Goal: Task Accomplishment & Management: Complete application form

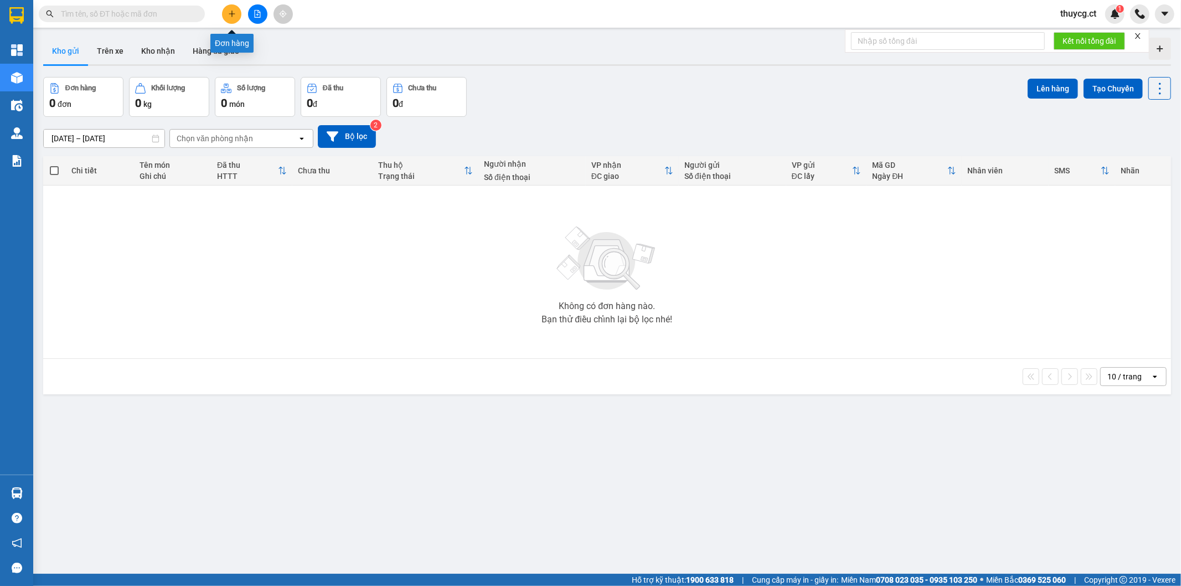
click at [229, 11] on icon "plus" at bounding box center [232, 14] width 8 height 8
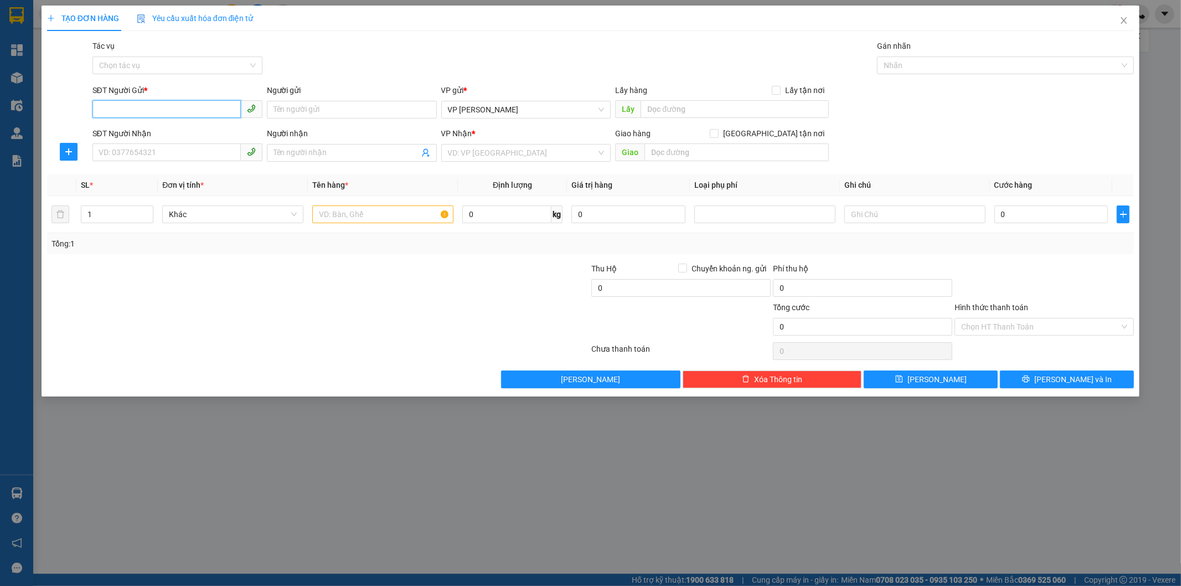
click at [133, 111] on input "SĐT Người Gửi *" at bounding box center [166, 109] width 148 height 18
drag, startPoint x: 170, startPoint y: 109, endPoint x: 12, endPoint y: 111, distance: 157.7
click at [12, 111] on div "TẠO ĐƠN HÀNG Yêu cầu xuất hóa đơn điện tử Transit Pickup Surcharge Ids Transit …" at bounding box center [590, 293] width 1181 height 586
type input "0375340632"
click at [332, 106] on input "Người gửi" at bounding box center [352, 110] width 170 height 18
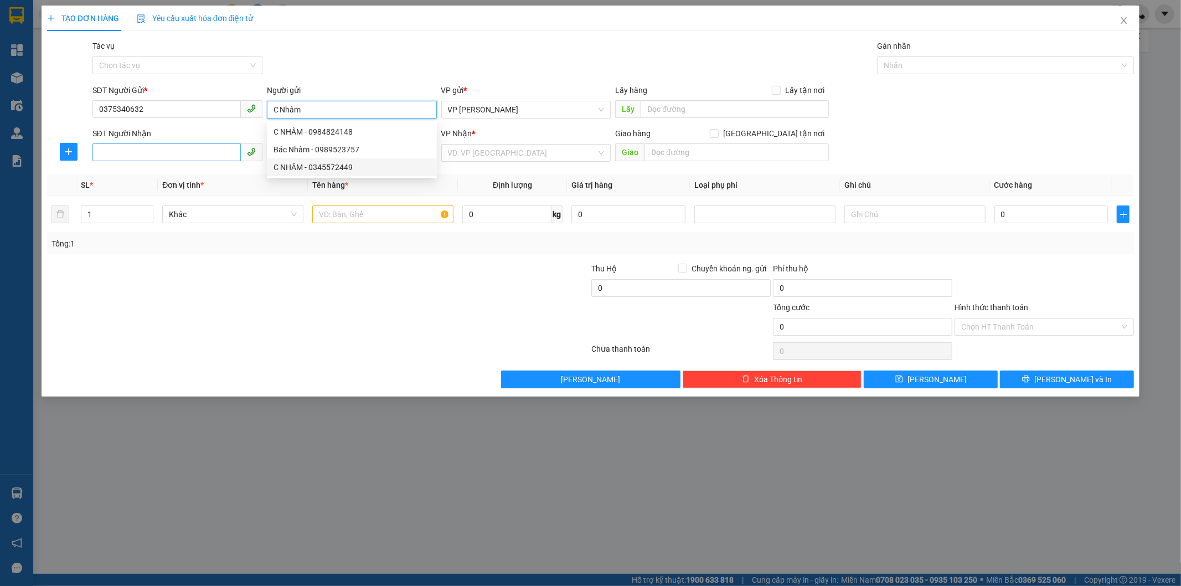
type input "C Nhâm"
click at [126, 149] on input "SĐT Người Nhận" at bounding box center [166, 152] width 148 height 18
drag, startPoint x: 152, startPoint y: 157, endPoint x: 58, endPoint y: 144, distance: 95.5
click at [58, 144] on div "SĐT Người Nhận 0915425181 0915425181 Người nhận Tên người nhận VP Nhận * VD: VP…" at bounding box center [590, 146] width 1089 height 39
type input "0915425181"
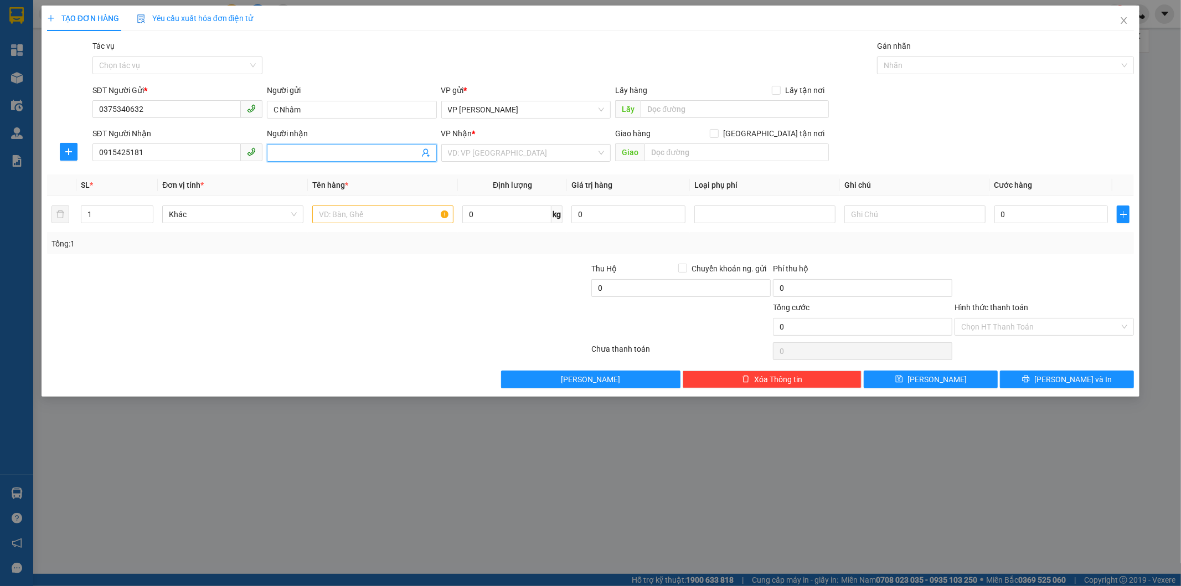
click at [310, 152] on input "Người nhận" at bounding box center [346, 153] width 146 height 12
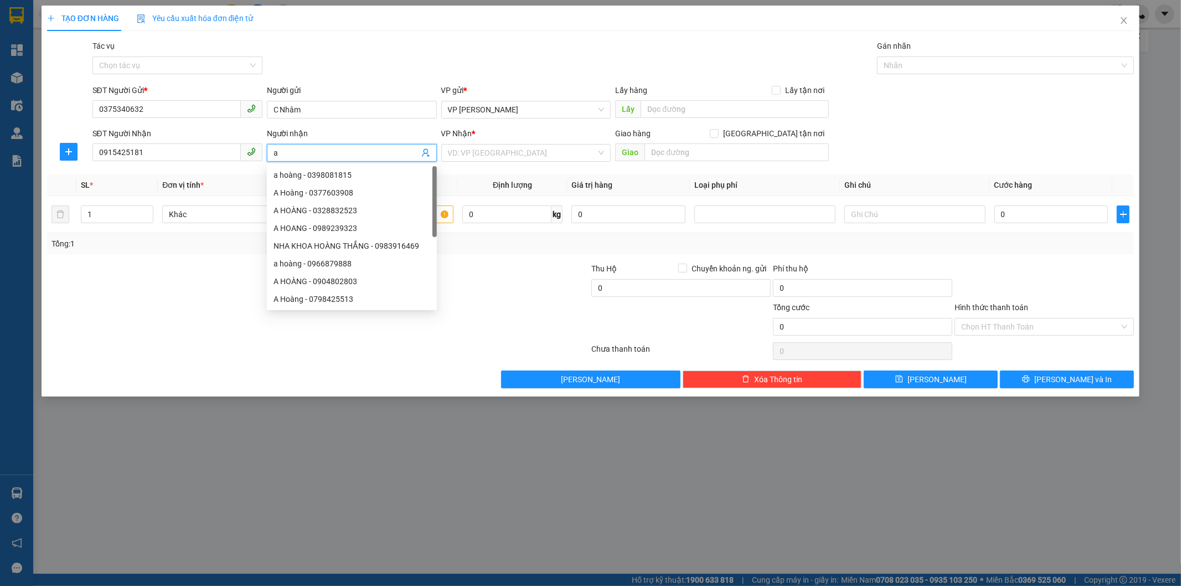
type input "a"
click at [200, 213] on span "Khác" at bounding box center [233, 214] width 128 height 17
type input "A Hoàng"
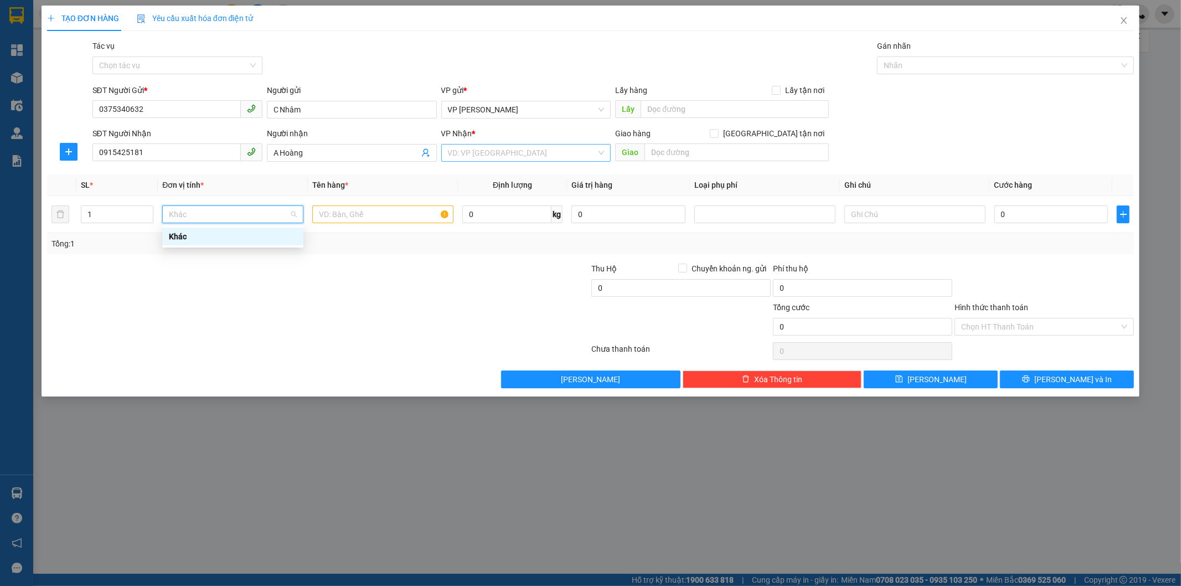
click at [481, 156] on input "search" at bounding box center [522, 152] width 149 height 17
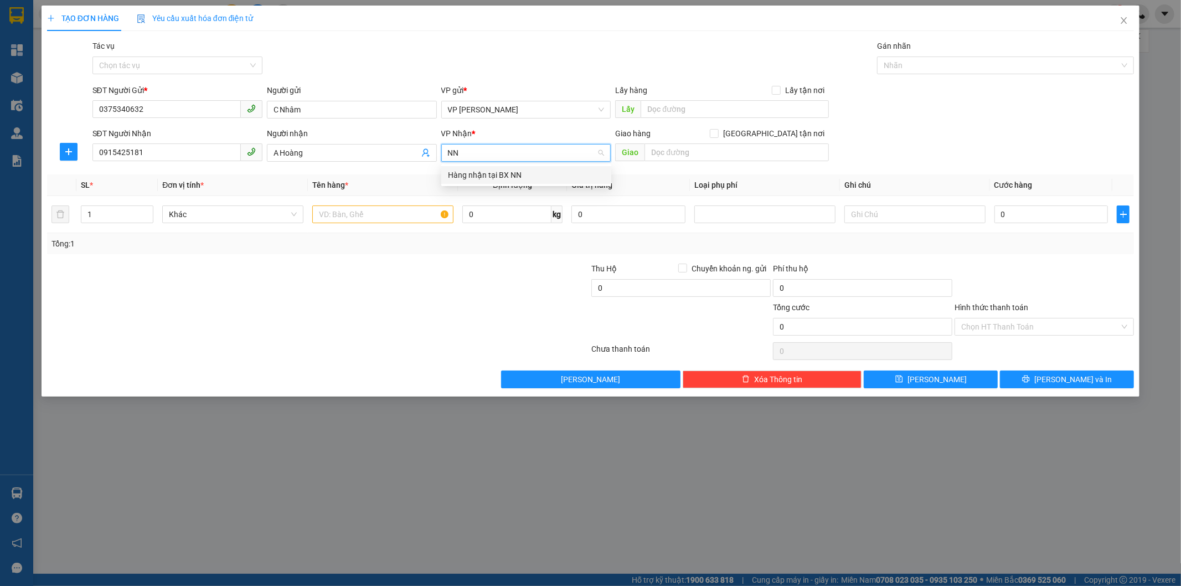
type input "NN"
click at [515, 154] on input "search" at bounding box center [522, 152] width 149 height 17
type input "S"
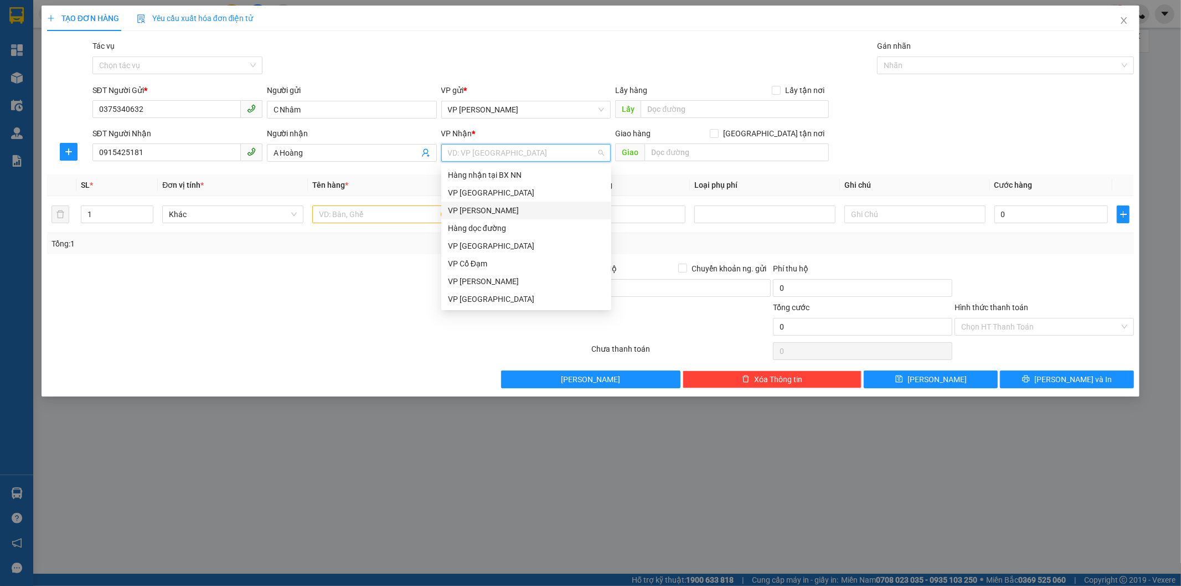
click at [495, 217] on div "VP [PERSON_NAME]" at bounding box center [526, 210] width 170 height 18
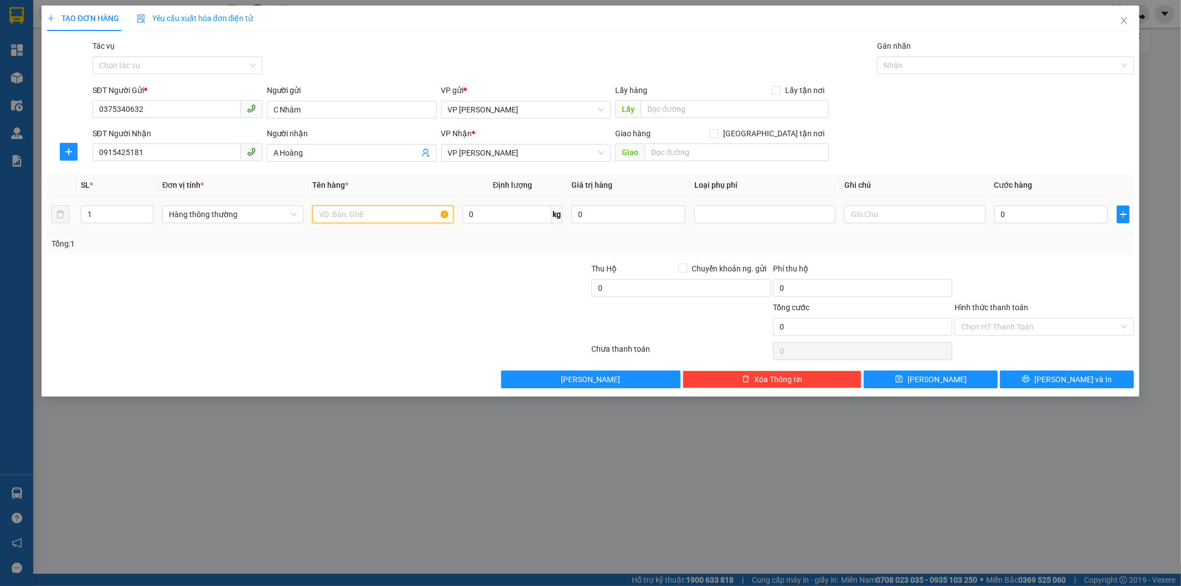
click at [357, 218] on input "text" at bounding box center [382, 214] width 141 height 18
type input "!"
type input "1 Hộp 1 điện thoại"
click at [1016, 217] on input "0" at bounding box center [1051, 214] width 114 height 18
type input "7"
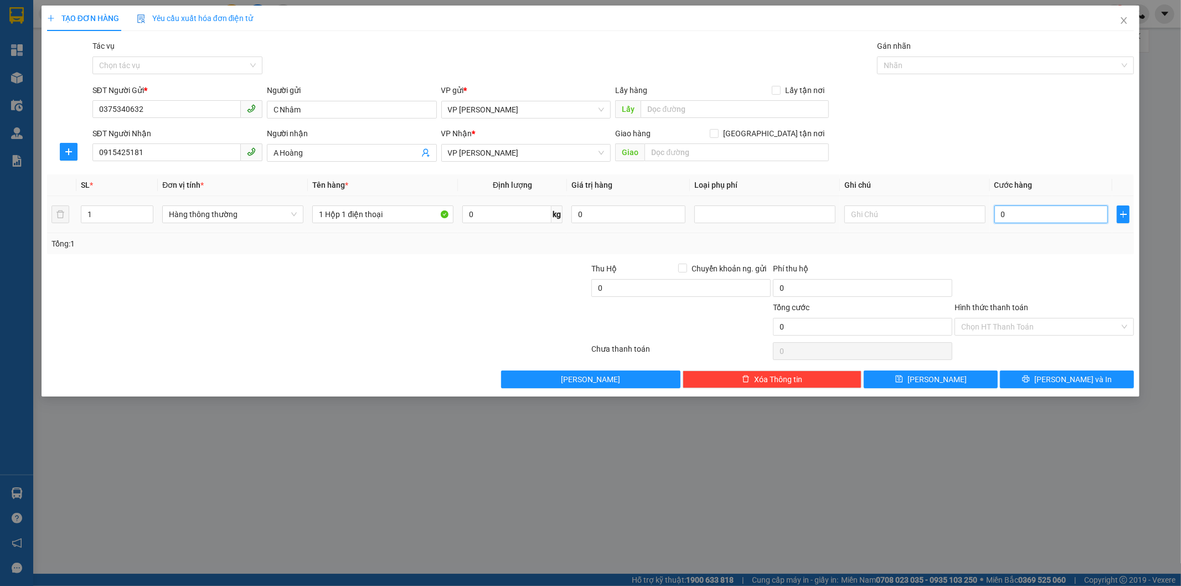
type input "7"
type input "70"
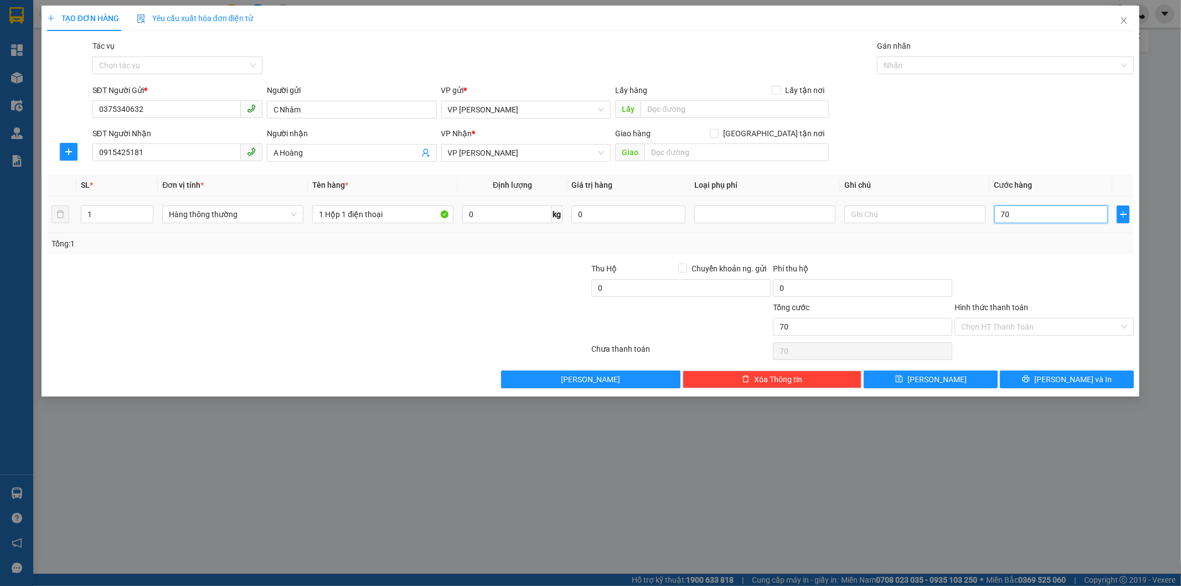
type input "700"
type input "7.000"
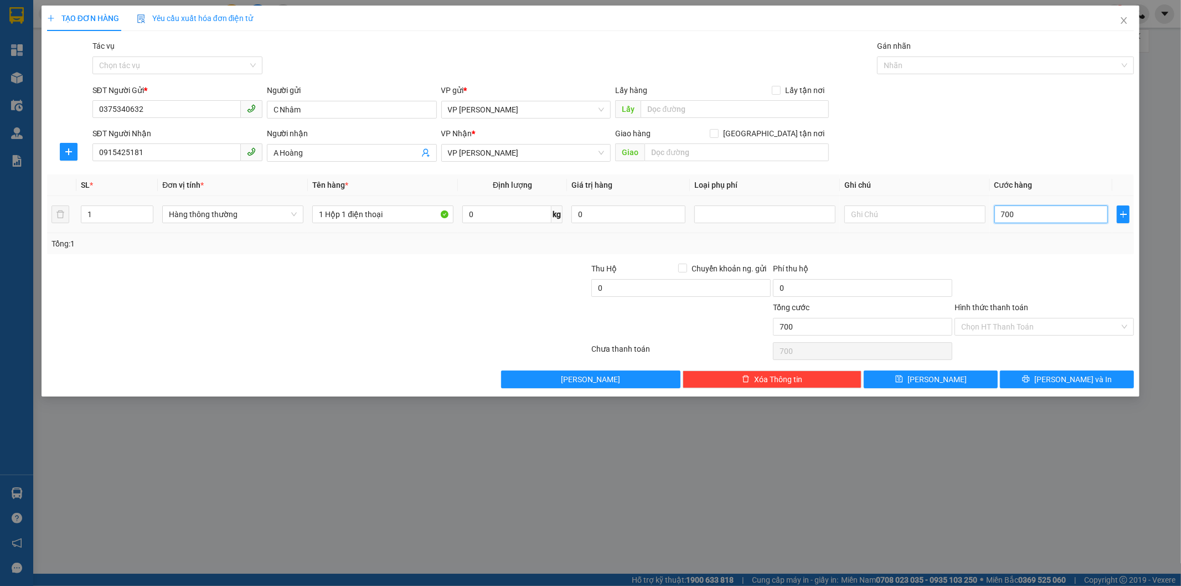
type input "7.000"
type input "70.000"
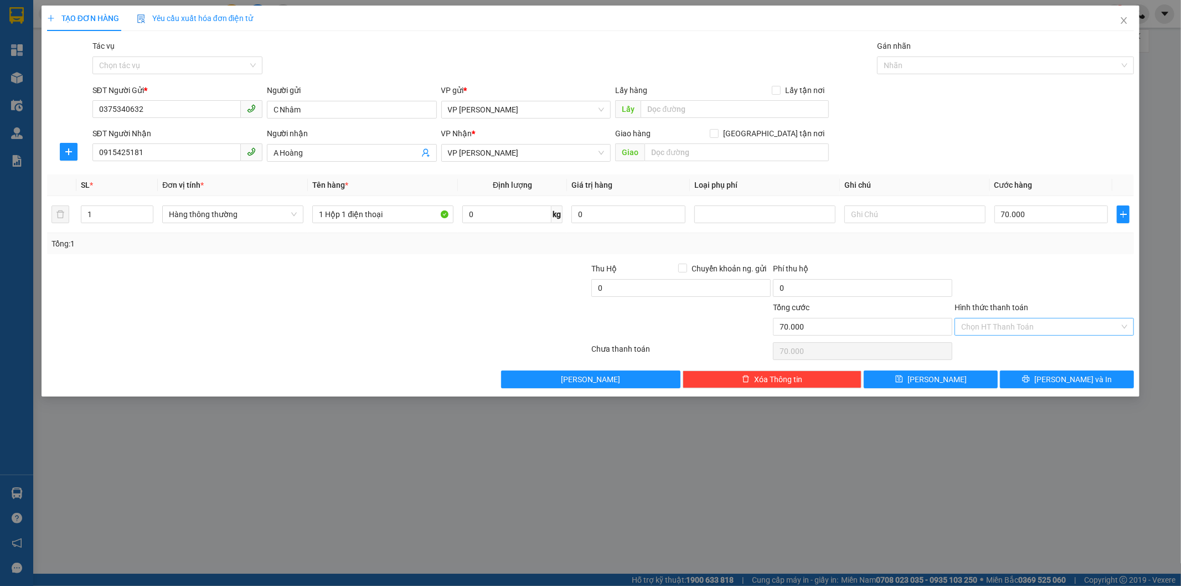
click at [1016, 325] on input "Hình thức thanh toán" at bounding box center [1040, 326] width 158 height 17
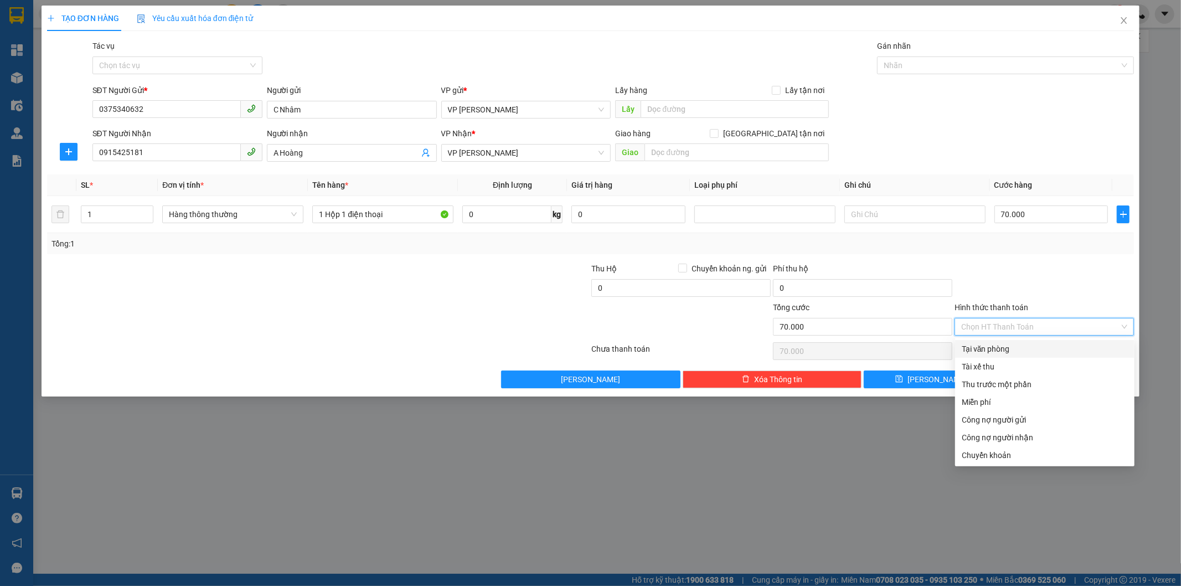
click at [995, 353] on div "Tại văn phòng" at bounding box center [1044, 349] width 166 height 12
type input "0"
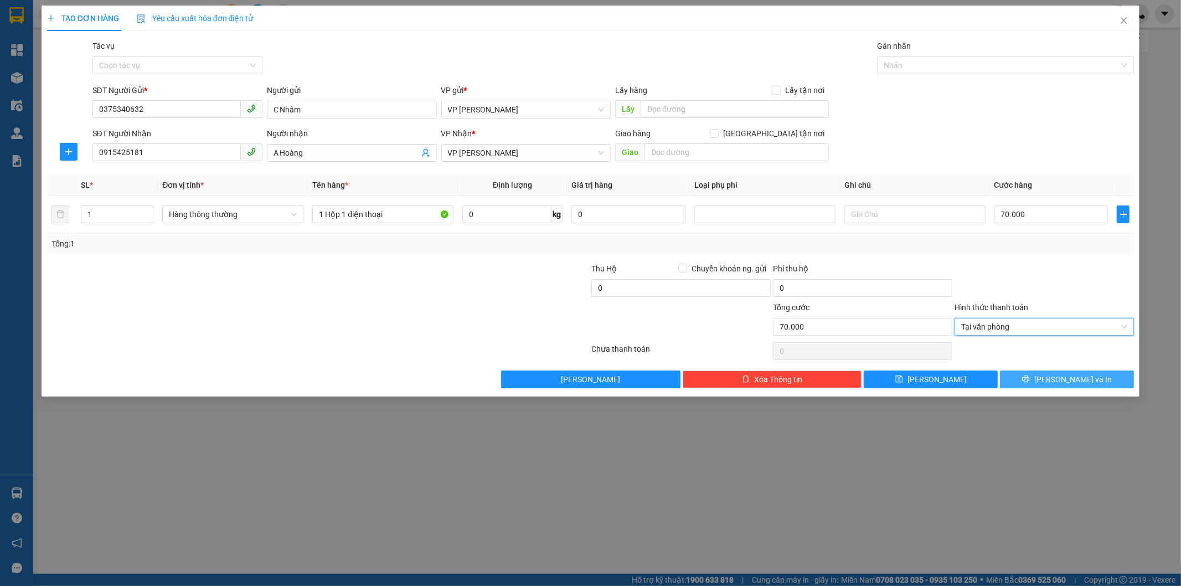
click at [1075, 376] on span "[PERSON_NAME] và In" at bounding box center [1072, 379] width 77 height 12
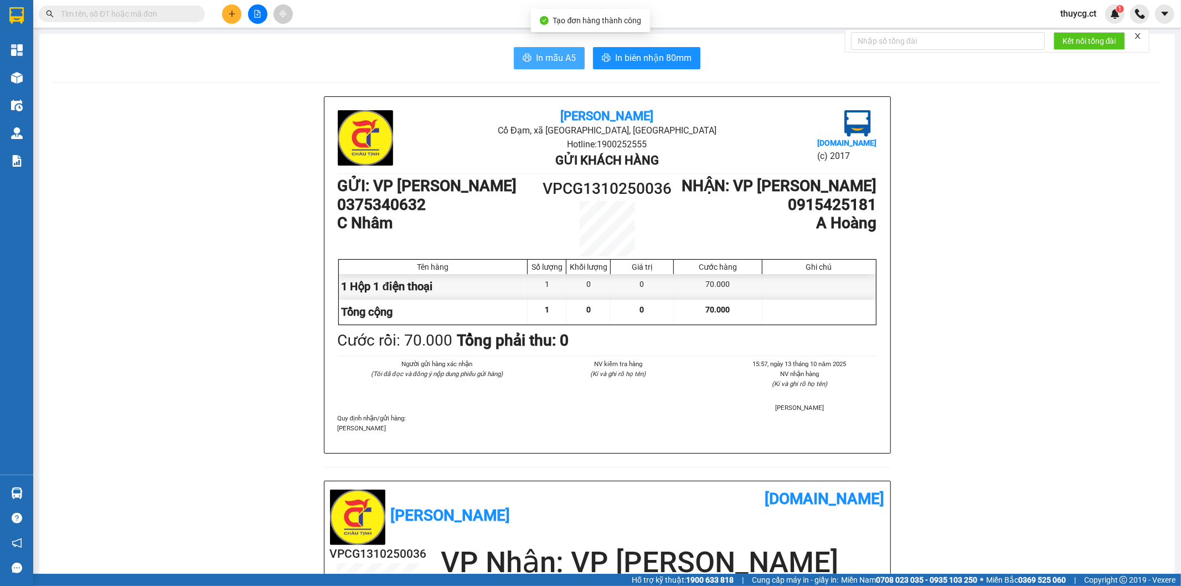
click at [540, 63] on span "In mẫu A5" at bounding box center [556, 58] width 40 height 14
click at [89, 14] on input "text" at bounding box center [126, 14] width 131 height 12
click at [228, 14] on icon "plus" at bounding box center [232, 14] width 8 height 8
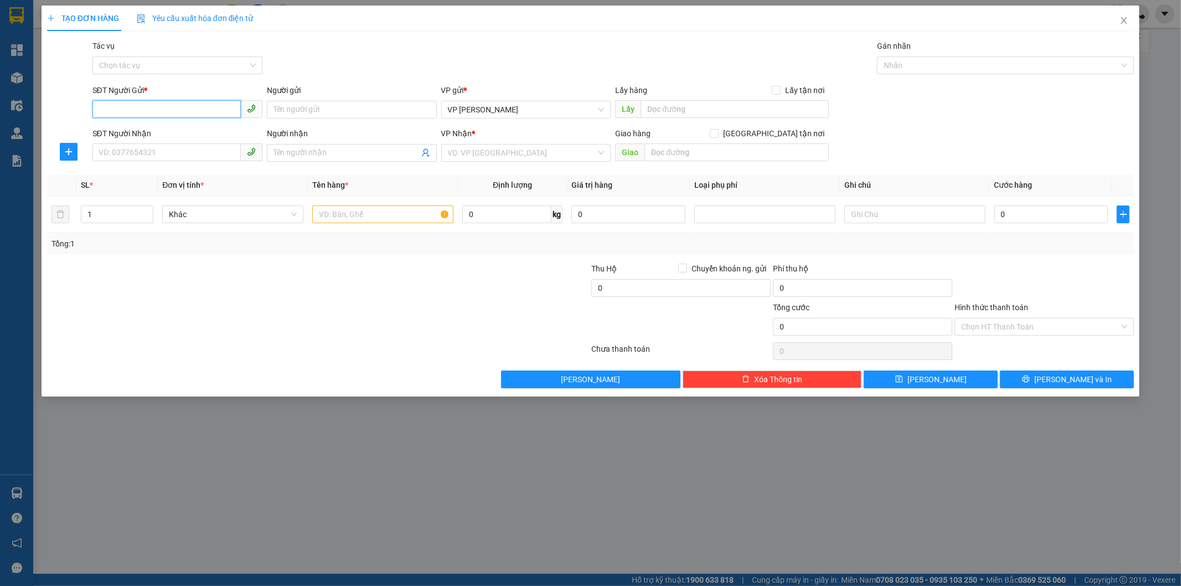
click at [164, 108] on input "SĐT Người Gửi *" at bounding box center [166, 109] width 148 height 18
type input "0337889866"
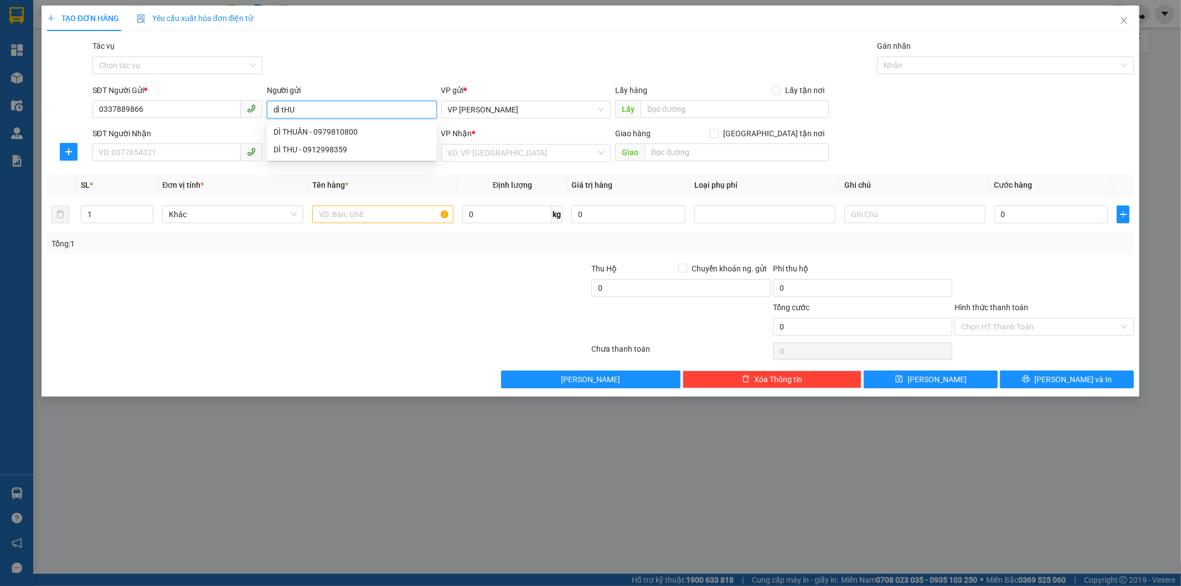
drag, startPoint x: 313, startPoint y: 111, endPoint x: 244, endPoint y: 102, distance: 69.7
click at [244, 102] on div "SĐT Người Gửi * 0337889866 Người gửi dÌ tHU VP gửi * VP [PERSON_NAME] Lấy hàng …" at bounding box center [613, 103] width 1046 height 39
type input "Dì Thu"
click at [153, 154] on input "SĐT Người Nhận" at bounding box center [166, 152] width 148 height 18
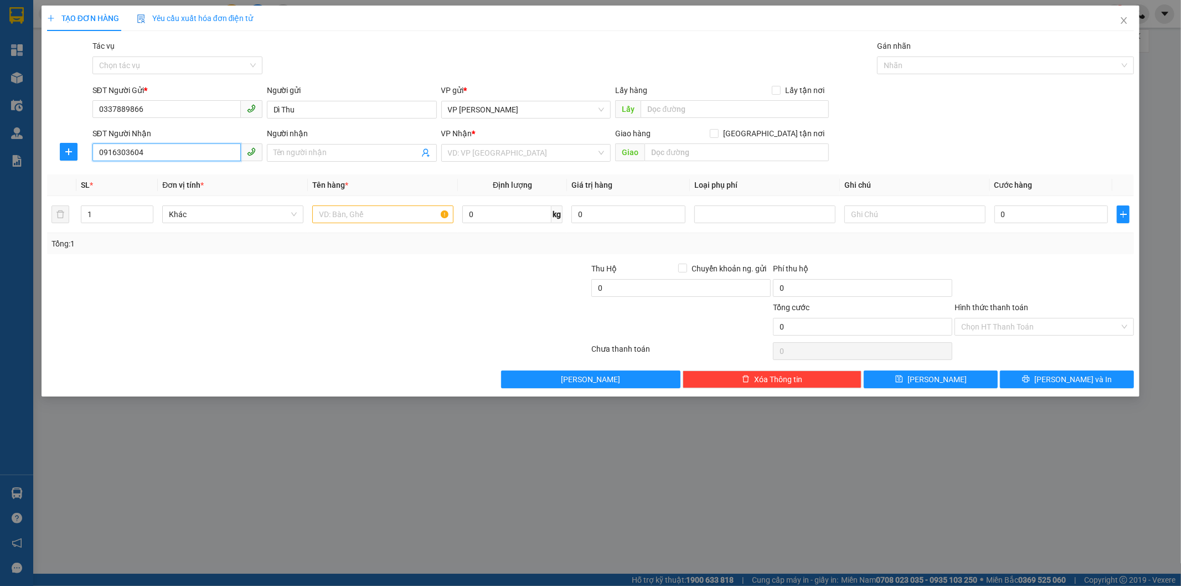
click at [122, 149] on input "0916303604" at bounding box center [166, 152] width 148 height 18
click at [118, 154] on input "0916303604" at bounding box center [166, 152] width 148 height 18
drag, startPoint x: 158, startPoint y: 154, endPoint x: 50, endPoint y: 136, distance: 109.4
click at [50, 136] on div "SĐT Người Nhận 0916903604 0916903604 Người nhận Tên người nhận VP Nhận * VD: VP…" at bounding box center [590, 146] width 1089 height 39
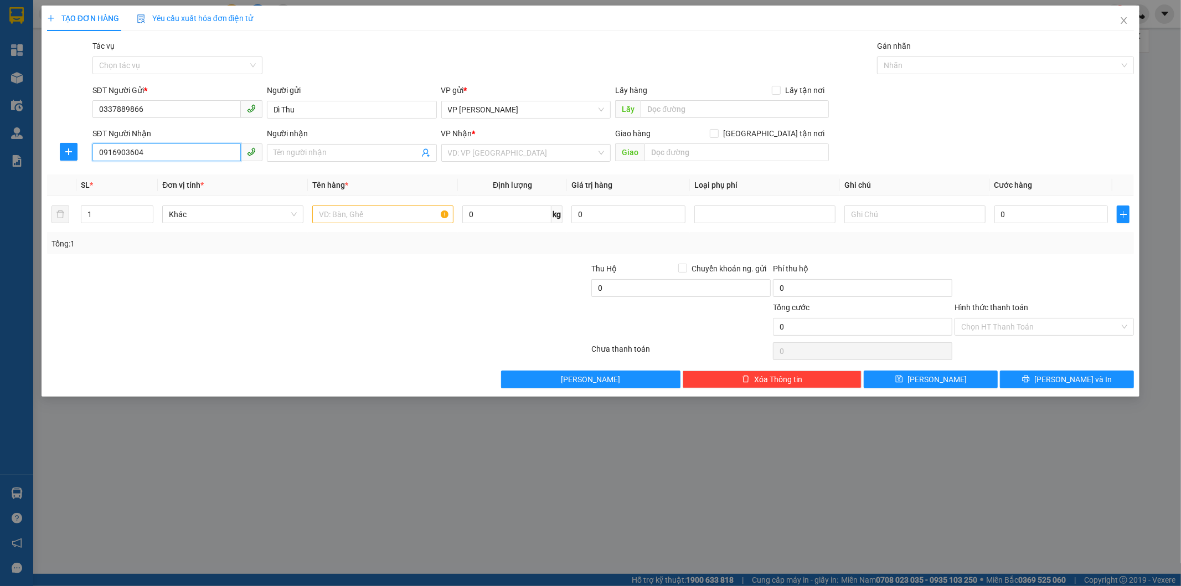
type input "0916903604"
click at [310, 157] on input "Người nhận" at bounding box center [346, 153] width 146 height 12
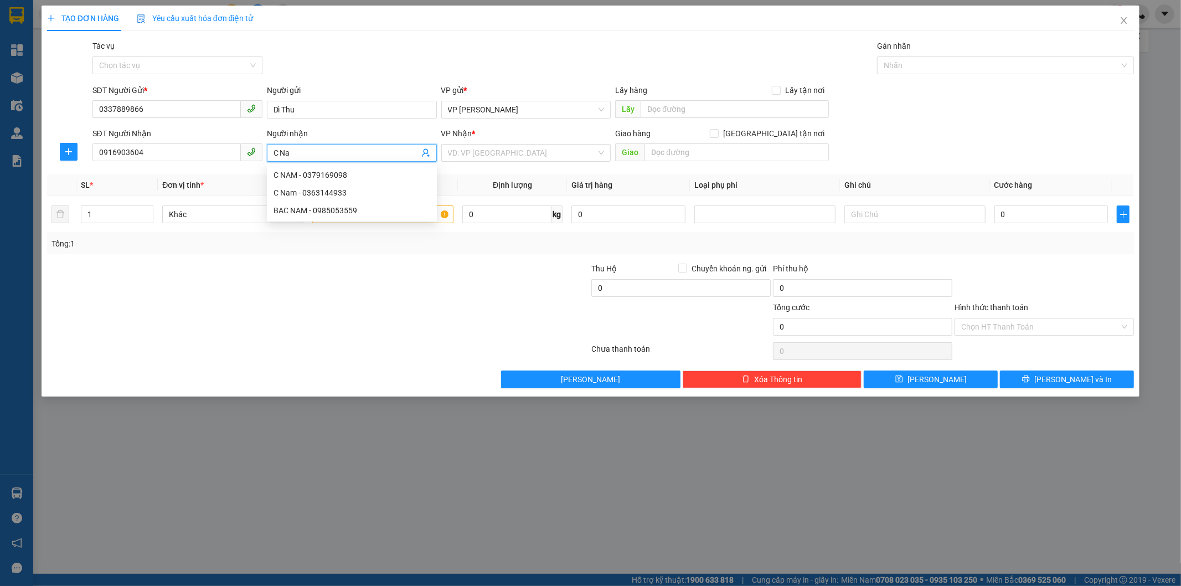
type input "C Na"
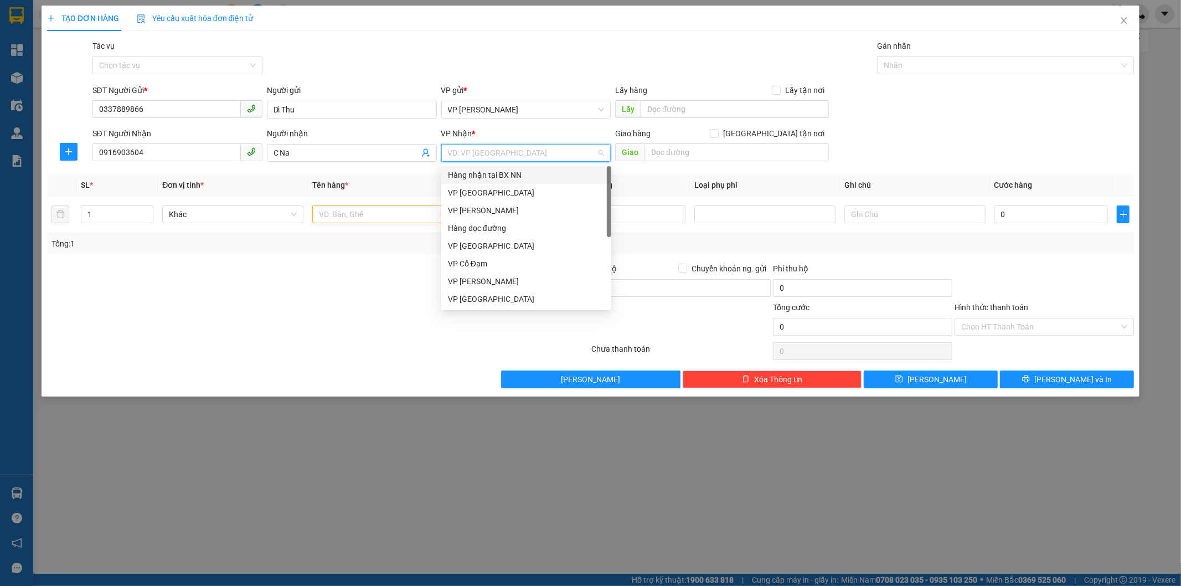
click at [500, 157] on input "search" at bounding box center [522, 152] width 149 height 17
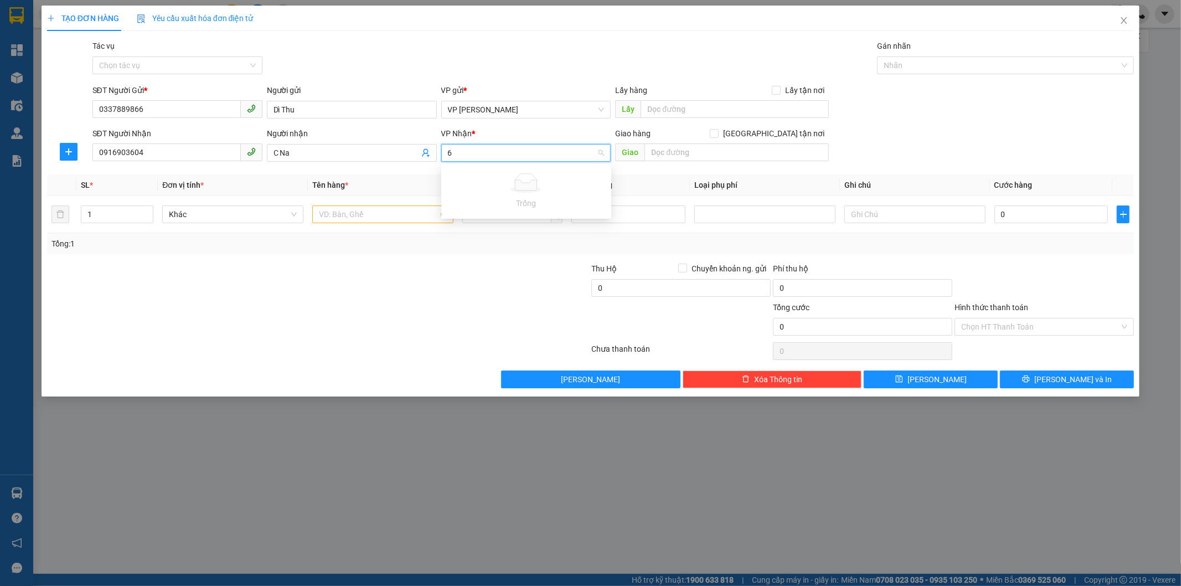
type input "66"
drag, startPoint x: 498, startPoint y: 158, endPoint x: 429, endPoint y: 158, distance: 68.6
click at [429, 158] on div "SĐT Người Nhận 0916903604 Người nhận C Na VP Nhận * 66 VD: VP [GEOGRAPHIC_DATA]…" at bounding box center [613, 146] width 1046 height 39
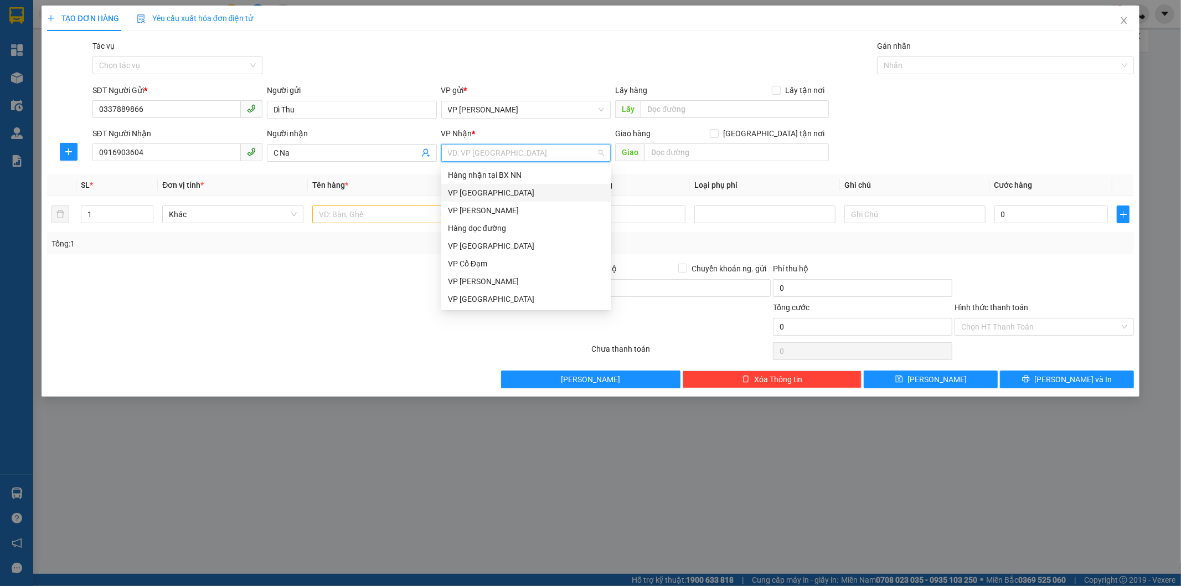
click at [484, 191] on div "VP [GEOGRAPHIC_DATA]" at bounding box center [526, 193] width 157 height 12
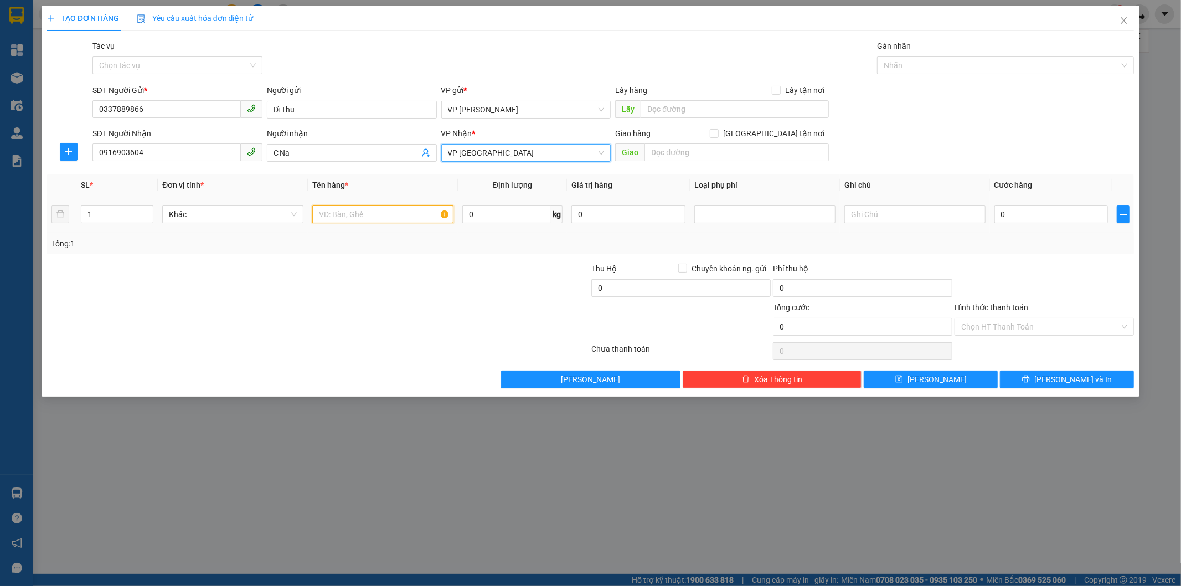
click at [398, 218] on input "text" at bounding box center [382, 214] width 141 height 18
type input "2"
type input "1 Xốp Bánh kẹo"
click at [1037, 209] on input "0" at bounding box center [1051, 214] width 114 height 18
type input "06"
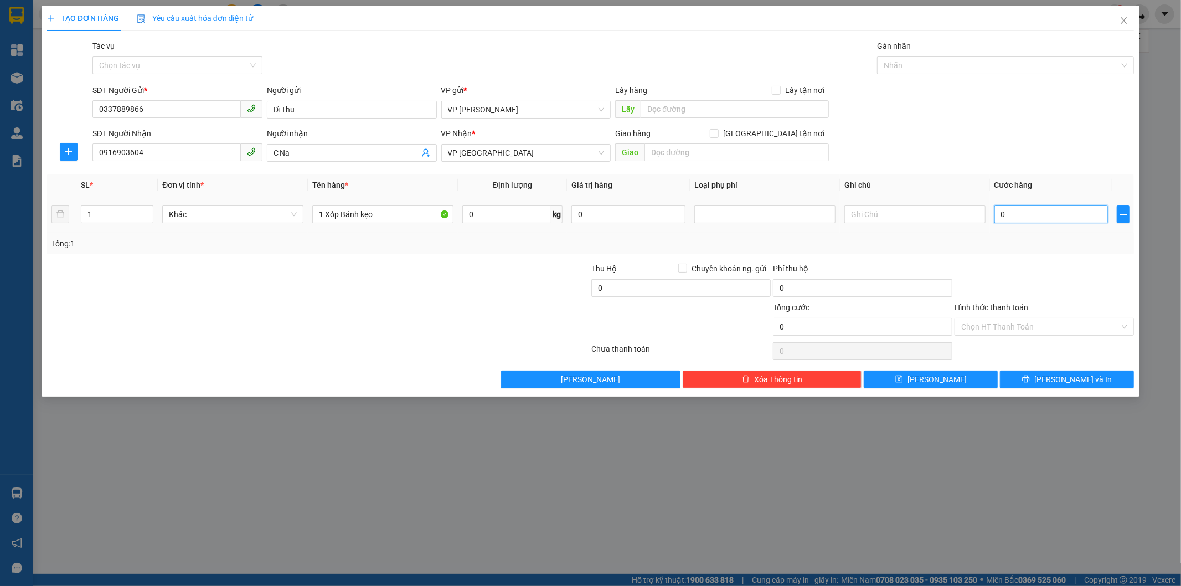
type input "6"
type input "060"
type input "60"
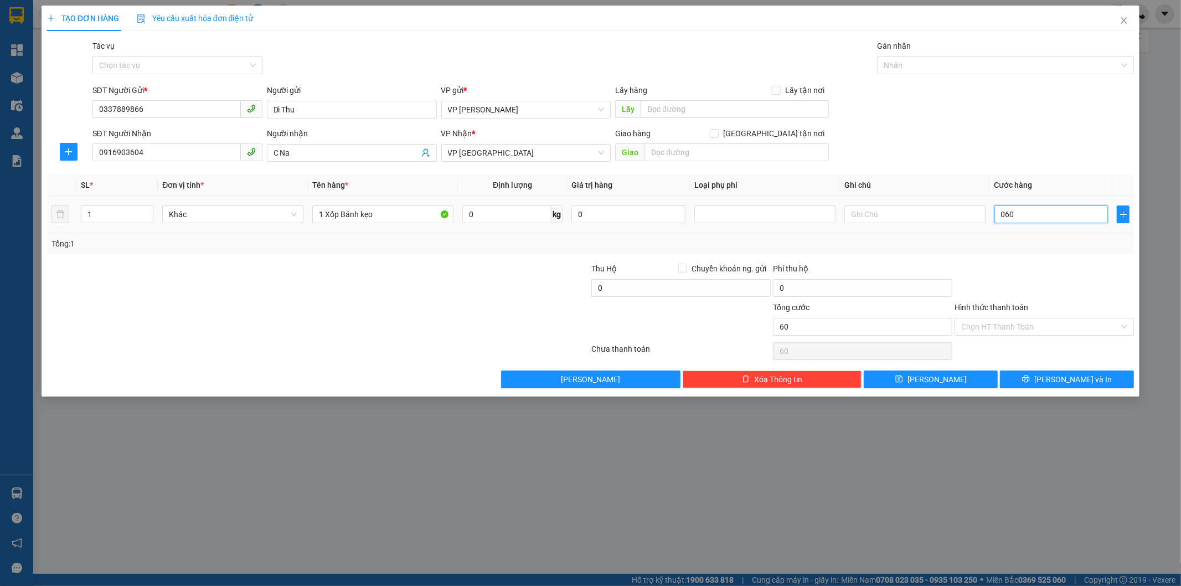
type input "0.600"
type input "600"
type input "060"
type input "60"
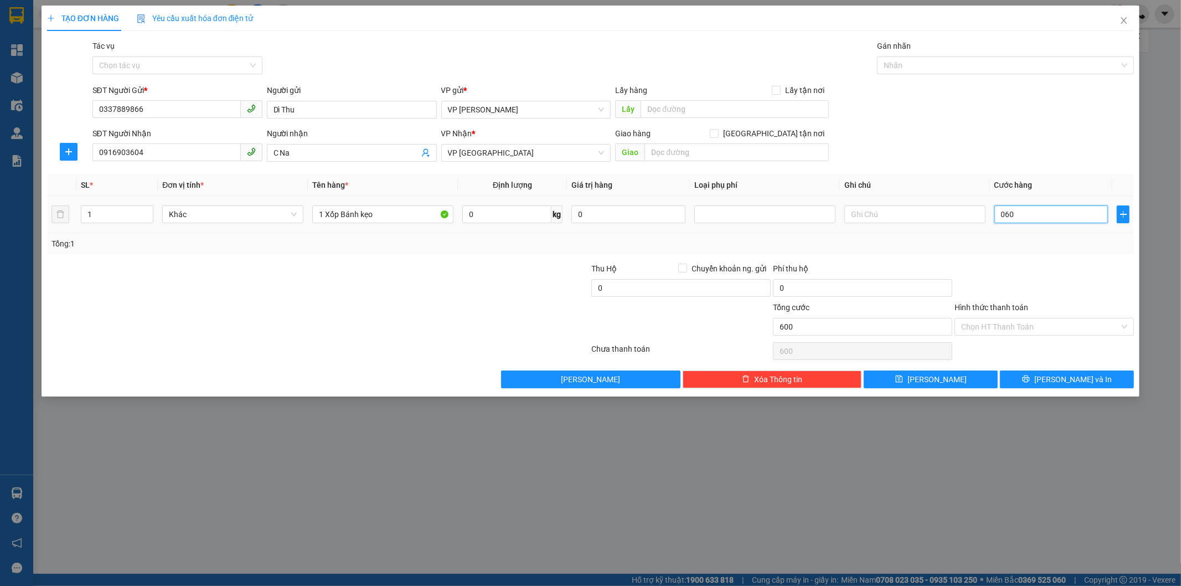
type input "60"
type input "06"
type input "6"
type input "0"
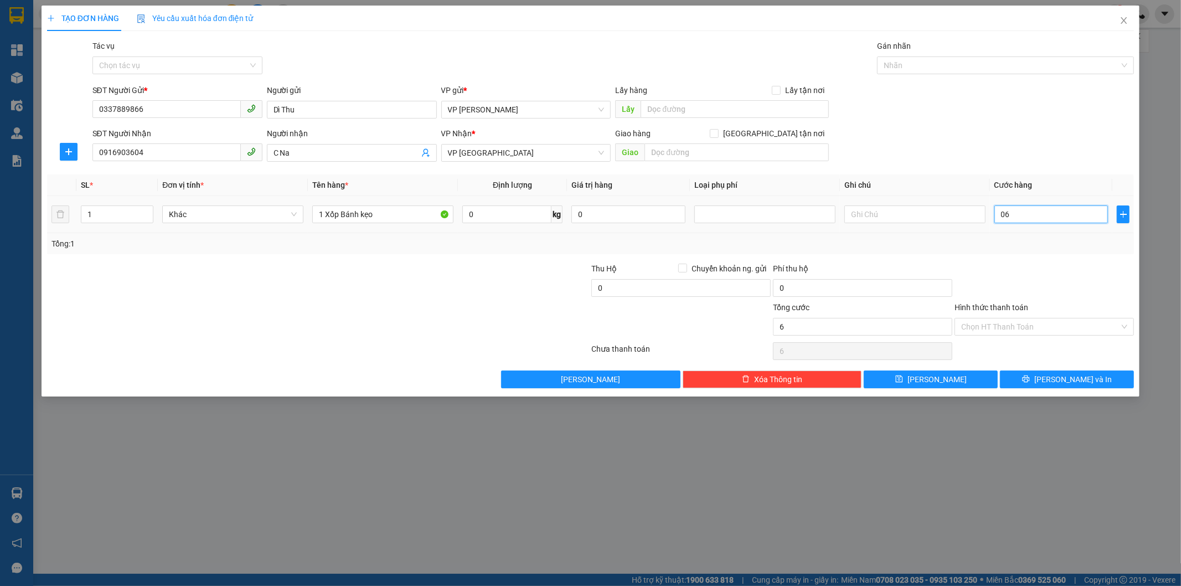
type input "0"
click at [998, 219] on input "0" at bounding box center [1051, 214] width 114 height 18
type input "60"
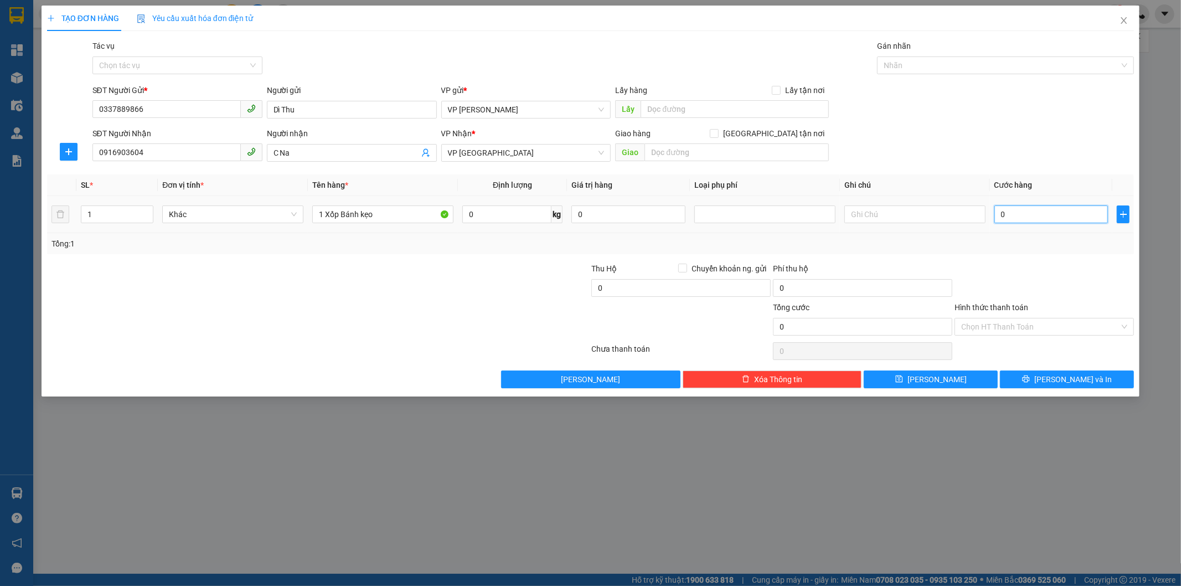
type input "60"
type input "600"
type input "6.000"
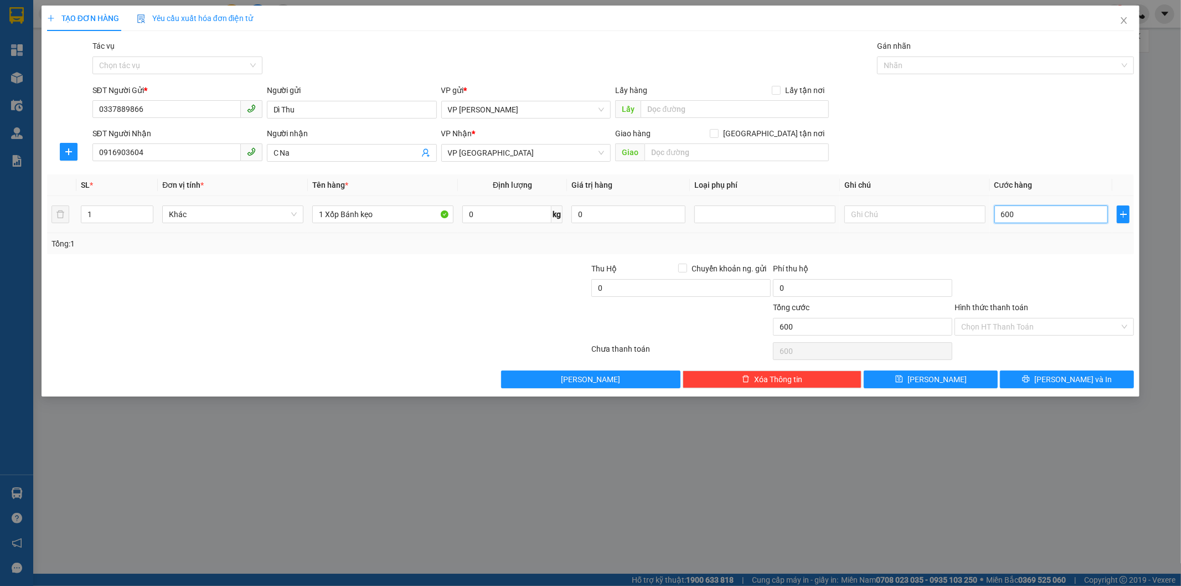
type input "6.000"
type input "60.000"
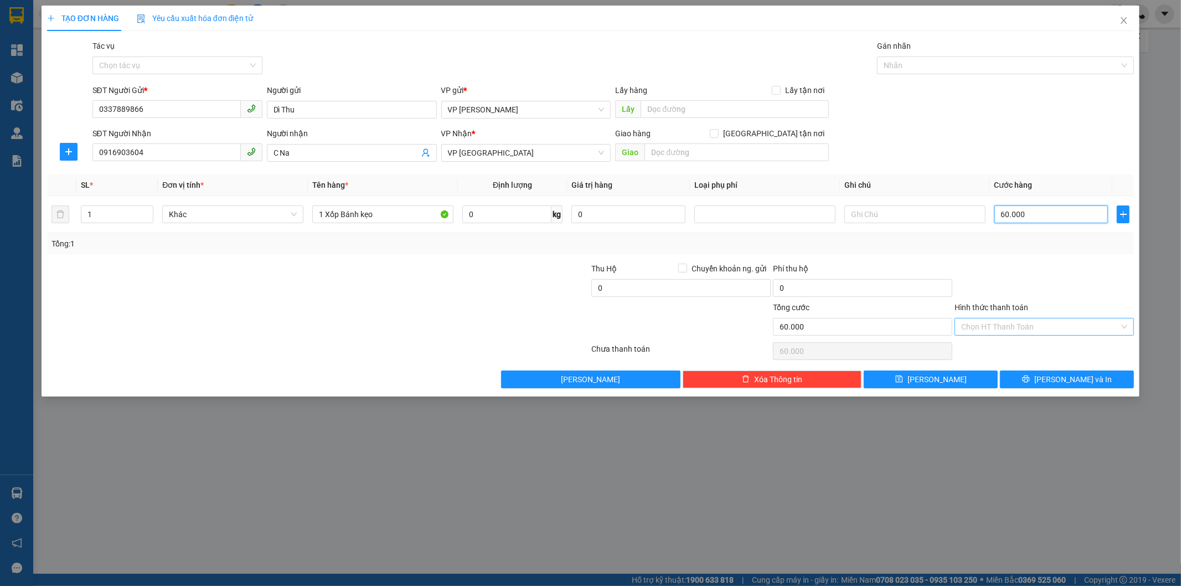
type input "60.000"
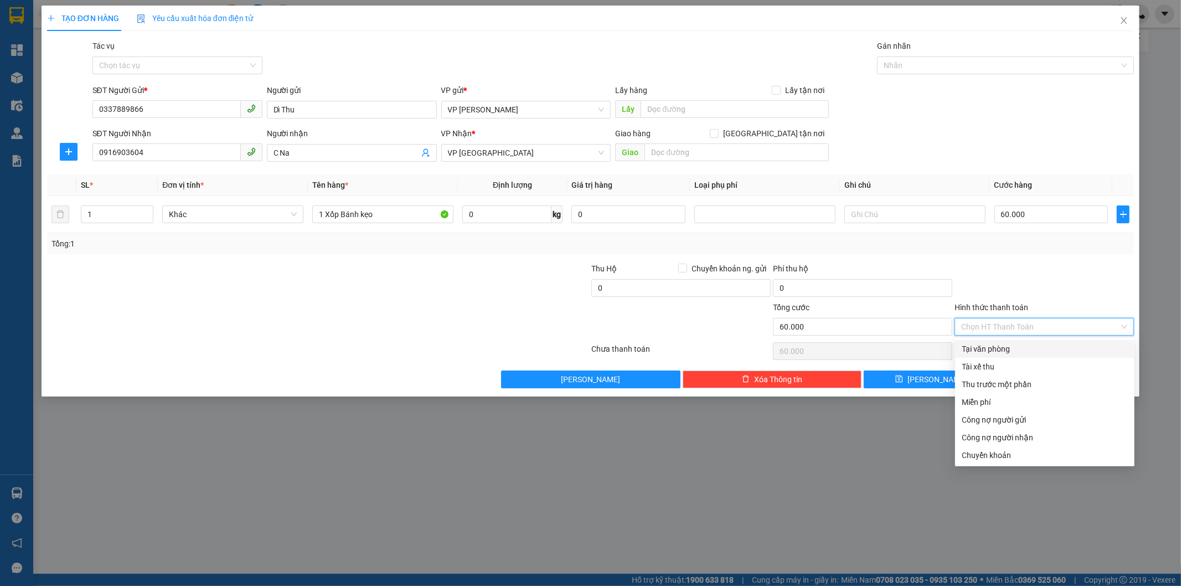
click at [999, 331] on input "Hình thức thanh toán" at bounding box center [1040, 326] width 158 height 17
click at [993, 347] on div "Tại văn phòng" at bounding box center [1044, 349] width 166 height 12
type input "0"
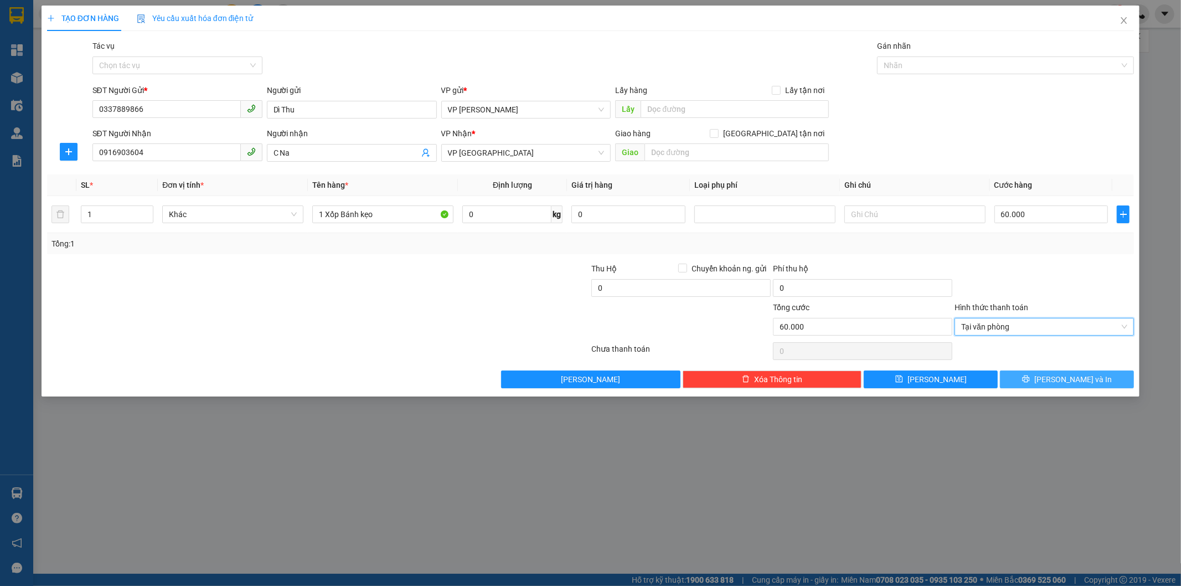
click at [1055, 382] on button "[PERSON_NAME] và In" at bounding box center [1067, 379] width 134 height 18
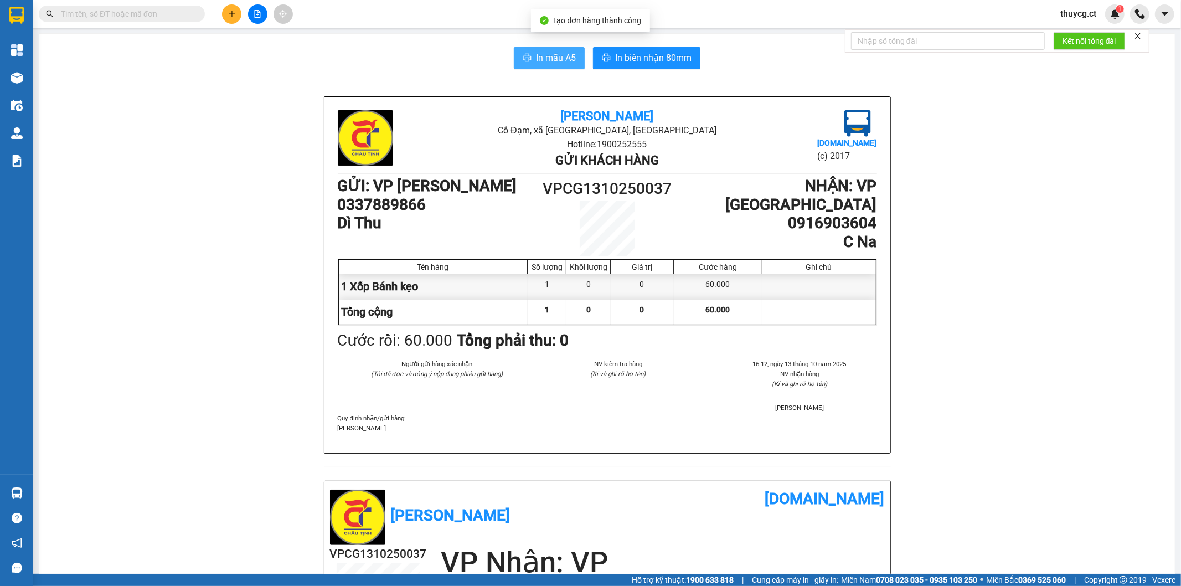
click at [560, 51] on span "In mẫu A5" at bounding box center [556, 58] width 40 height 14
